Goal: Navigation & Orientation: Understand site structure

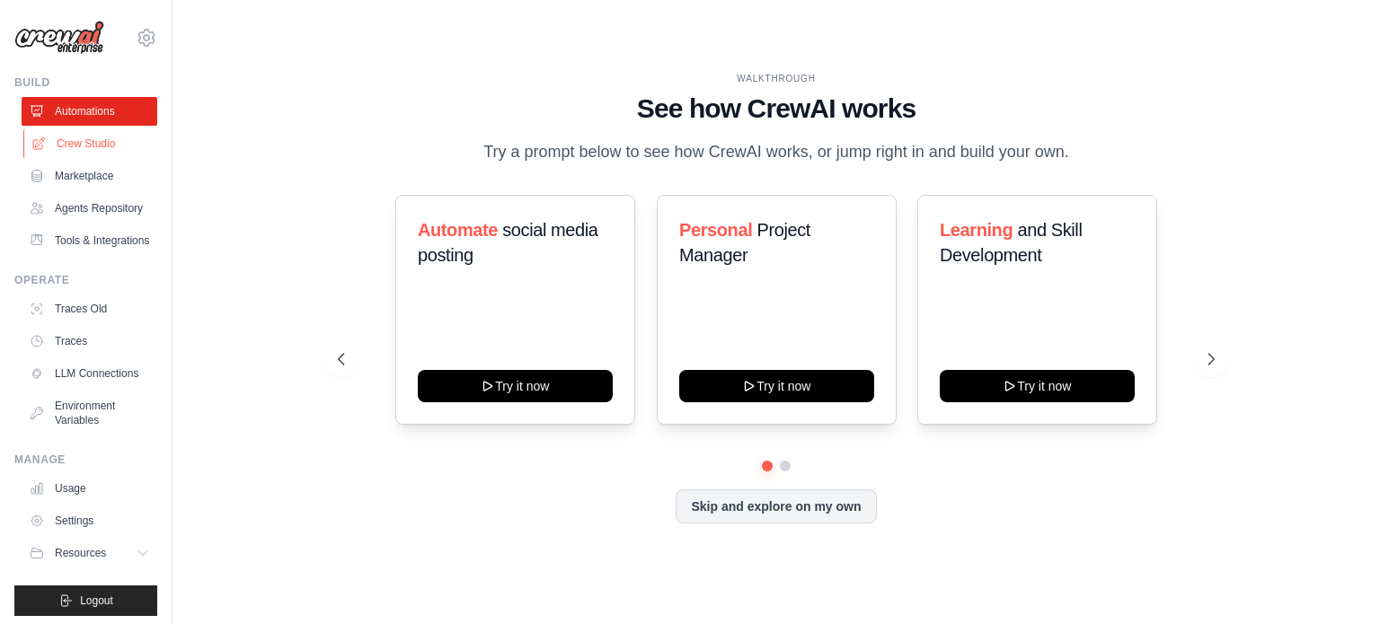
click at [89, 139] on link "Crew Studio" at bounding box center [91, 143] width 136 height 29
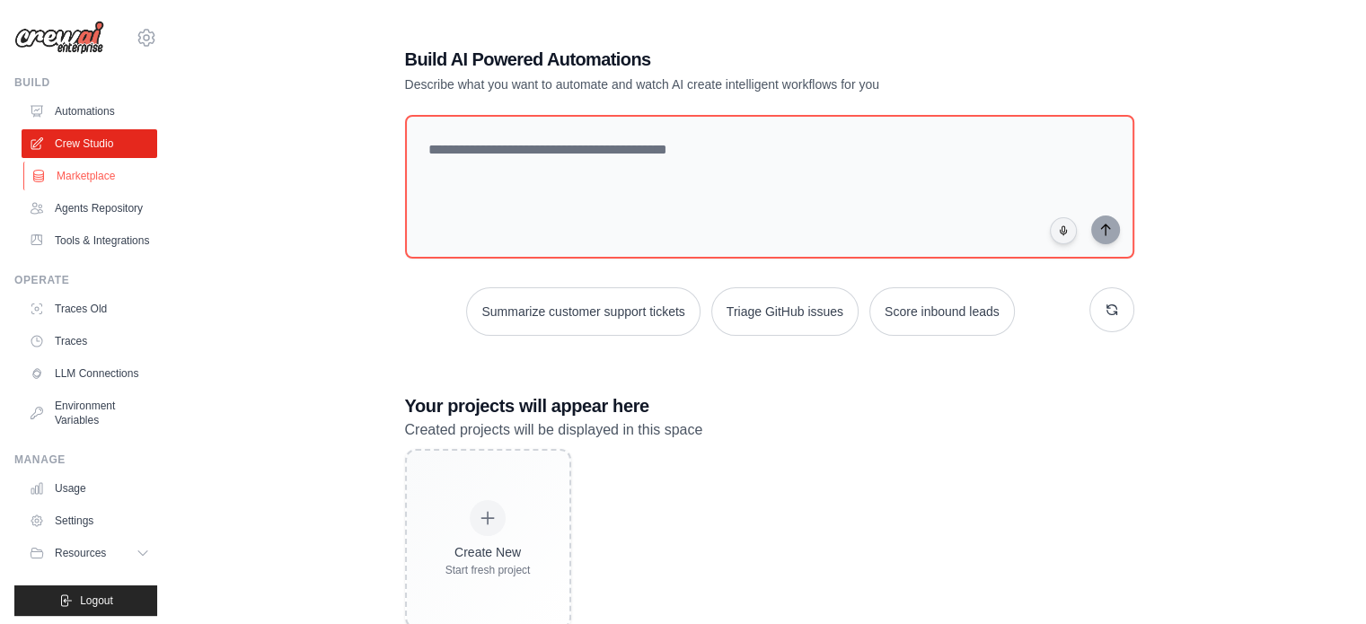
click at [96, 171] on link "Marketplace" at bounding box center [91, 176] width 136 height 29
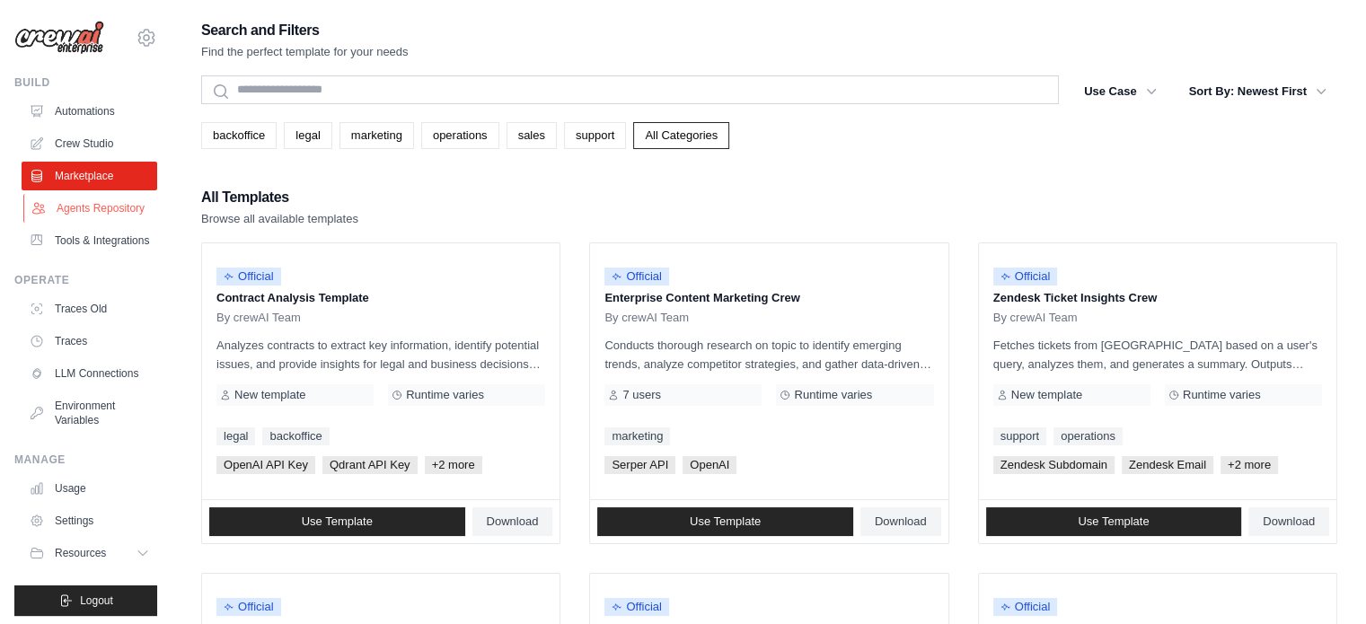
click at [84, 215] on link "Agents Repository" at bounding box center [91, 208] width 136 height 29
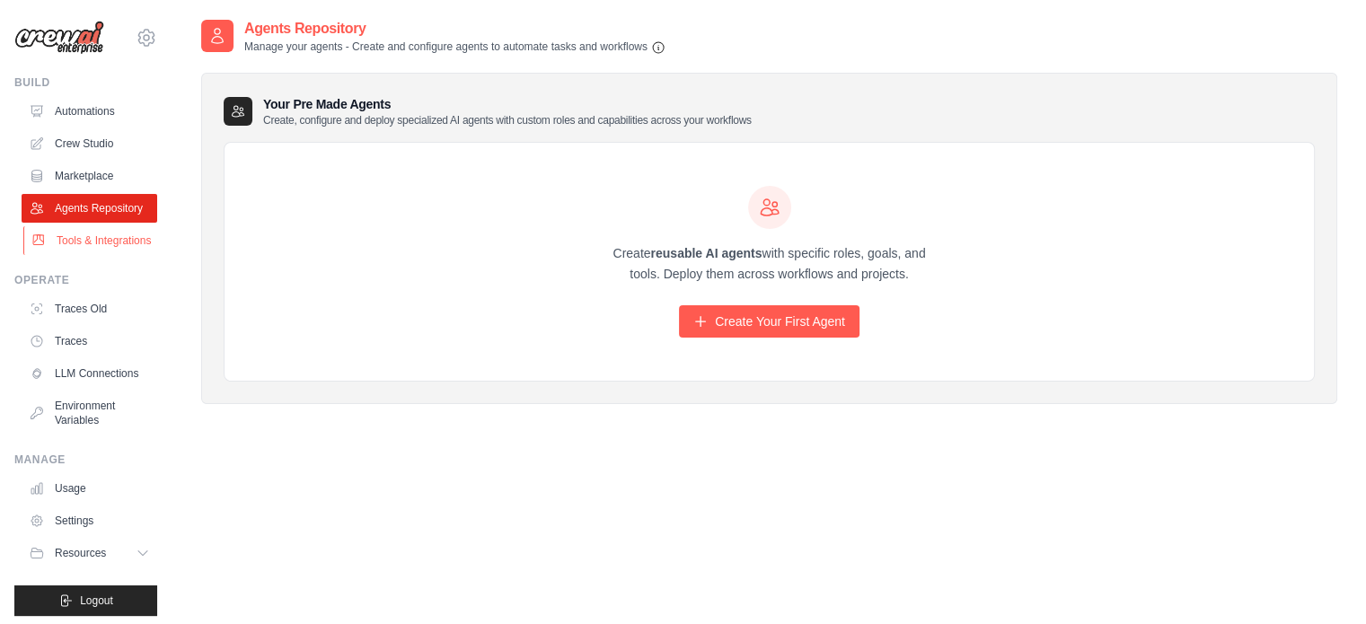
click at [75, 255] on link "Tools & Integrations" at bounding box center [91, 240] width 136 height 29
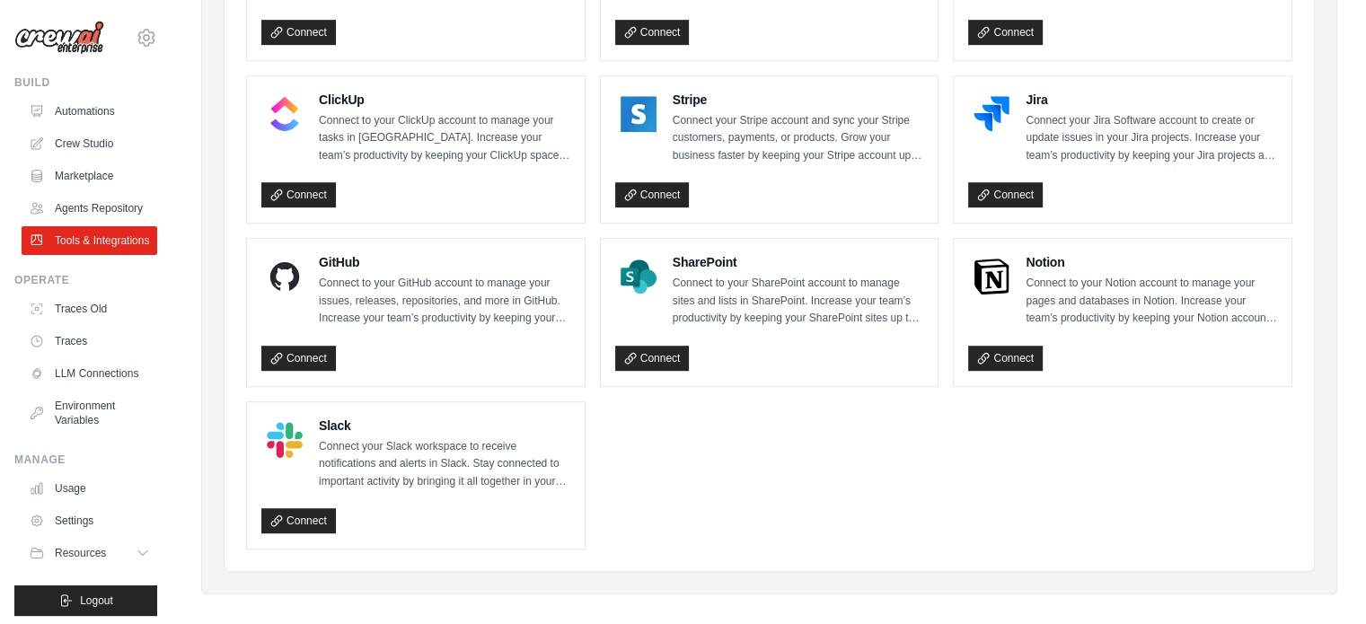
scroll to position [985, 0]
